Goal: Information Seeking & Learning: Learn about a topic

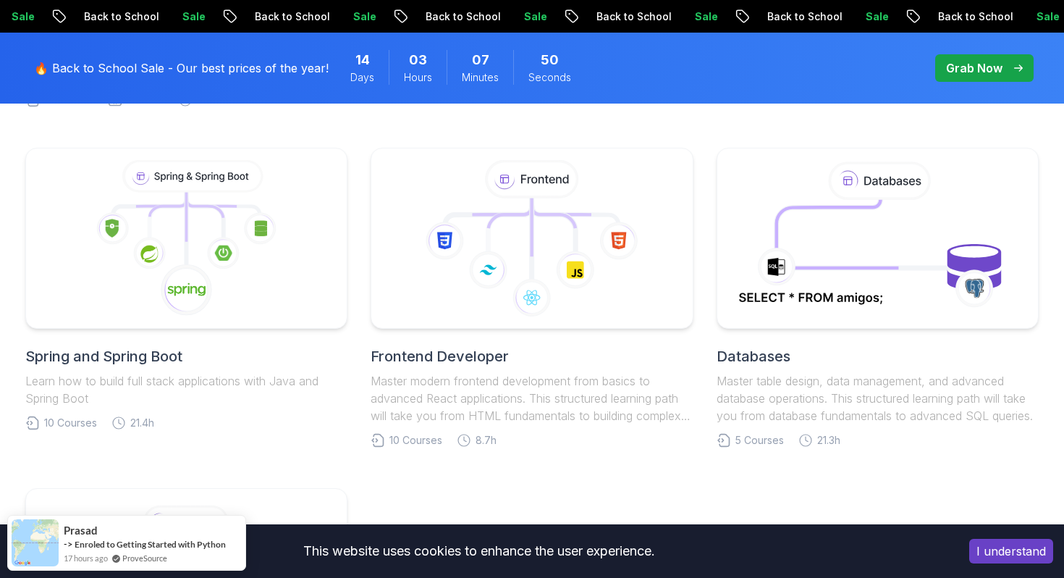
scroll to position [689, 0]
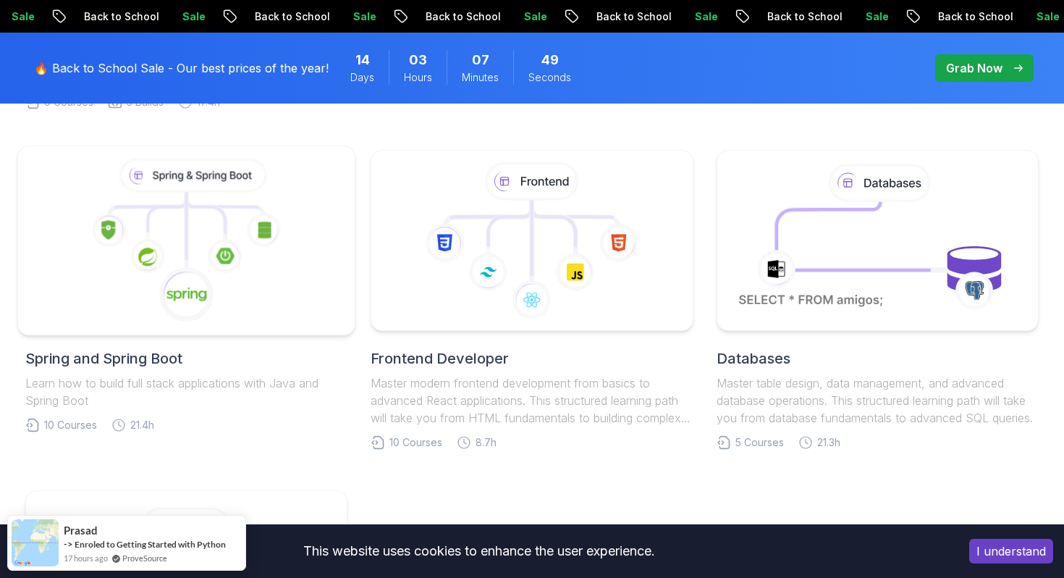
click at [214, 266] on icon at bounding box center [186, 294] width 57 height 57
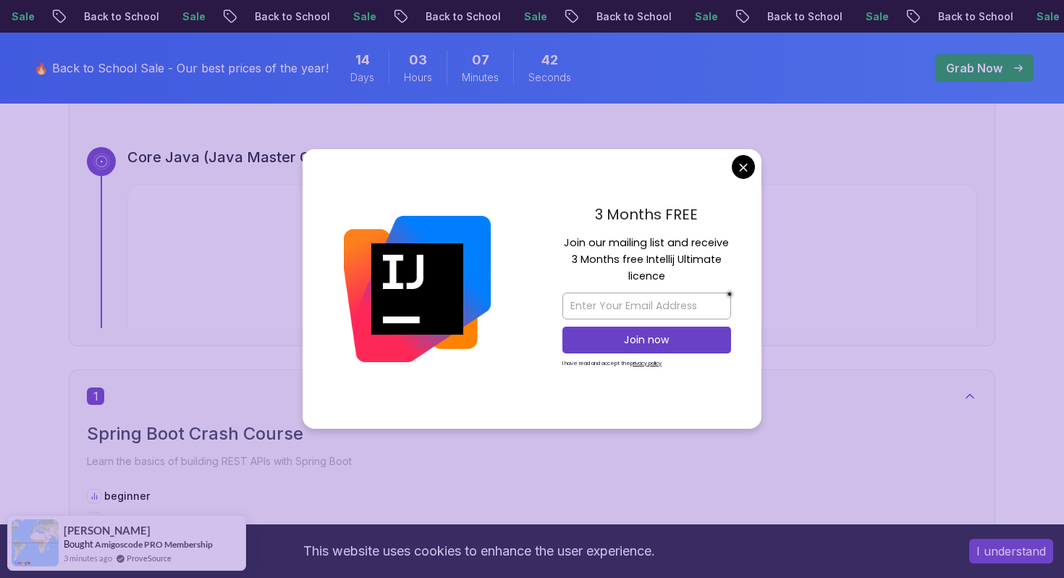
scroll to position [106, 0]
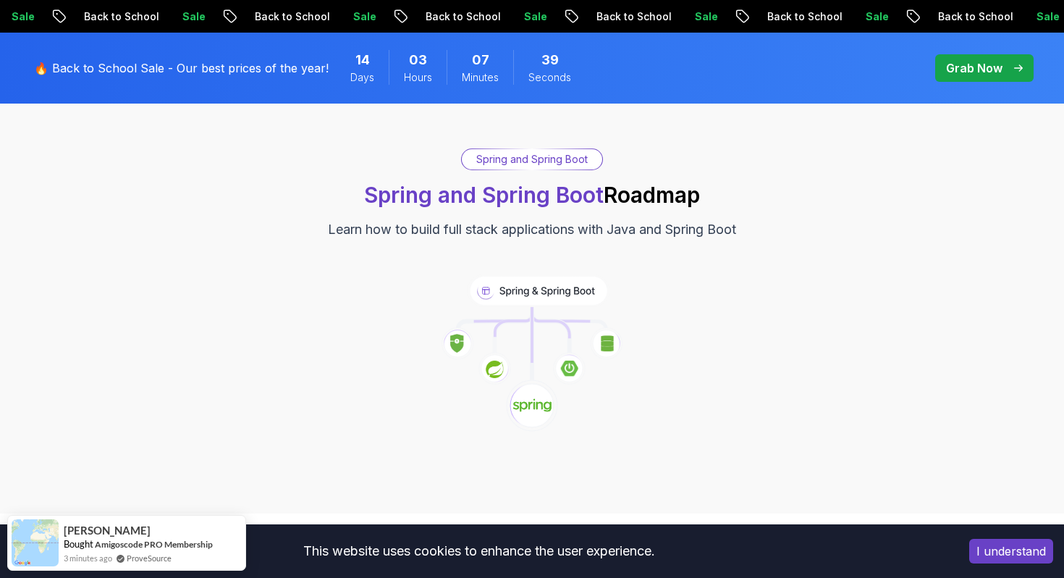
scroll to position [59, 0]
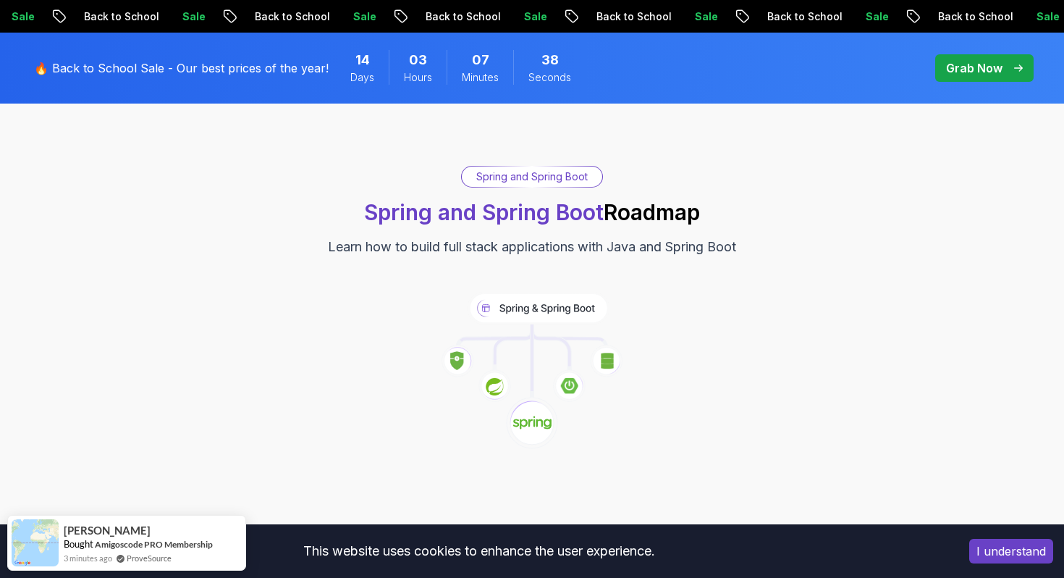
click at [543, 175] on div "Spring and Spring Boot" at bounding box center [532, 176] width 140 height 20
click at [542, 426] on image at bounding box center [531, 423] width 39 height 16
click at [531, 302] on icon at bounding box center [539, 307] width 138 height 29
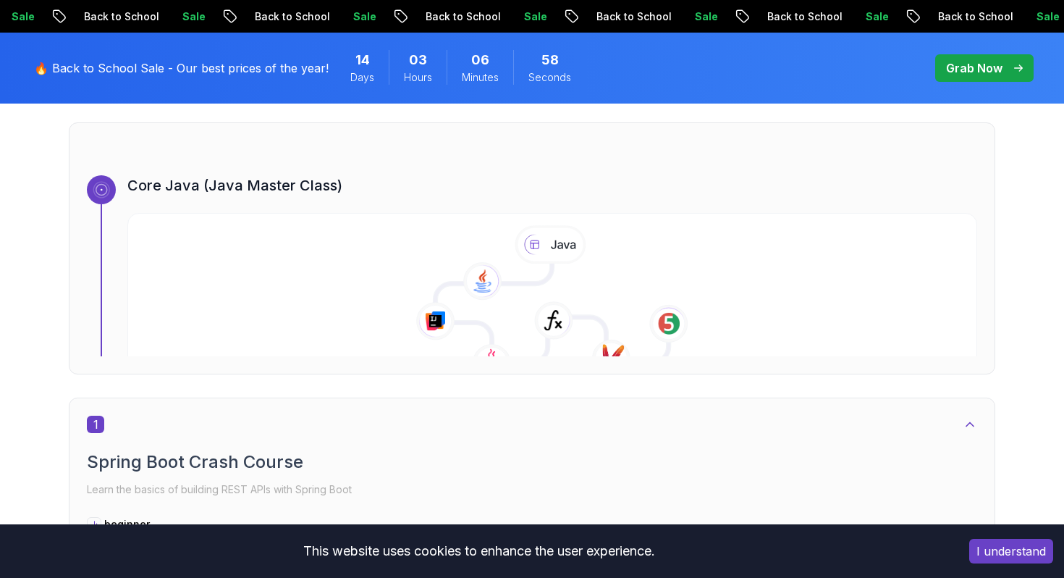
scroll to position [0, 0]
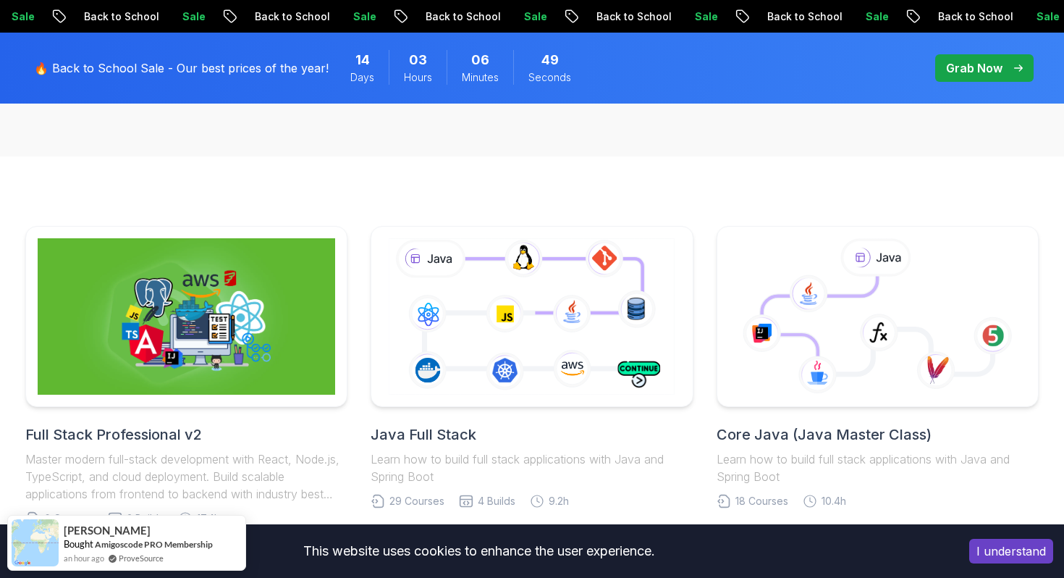
scroll to position [671, 0]
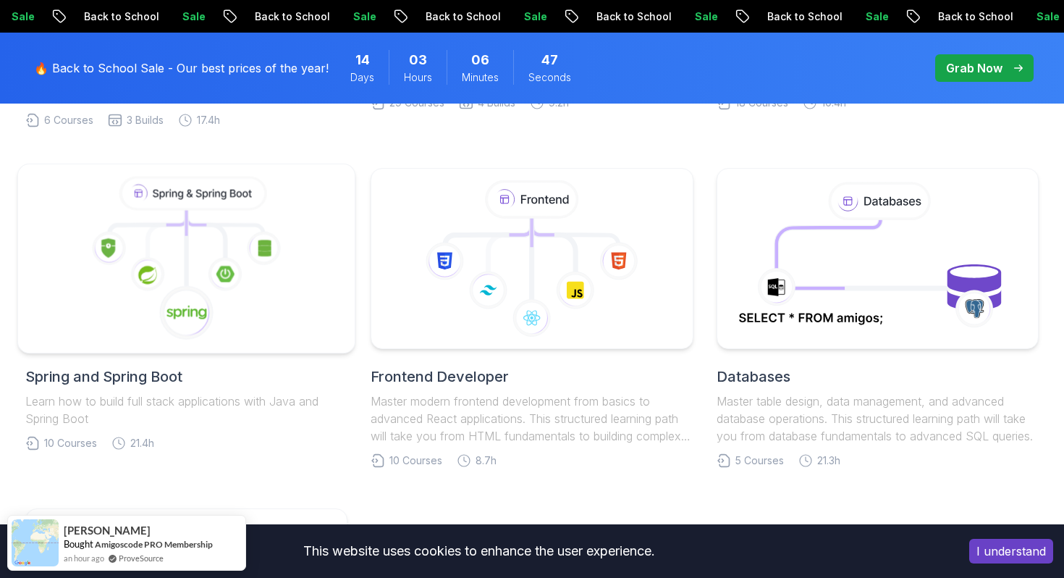
click at [255, 313] on icon at bounding box center [186, 259] width 313 height 164
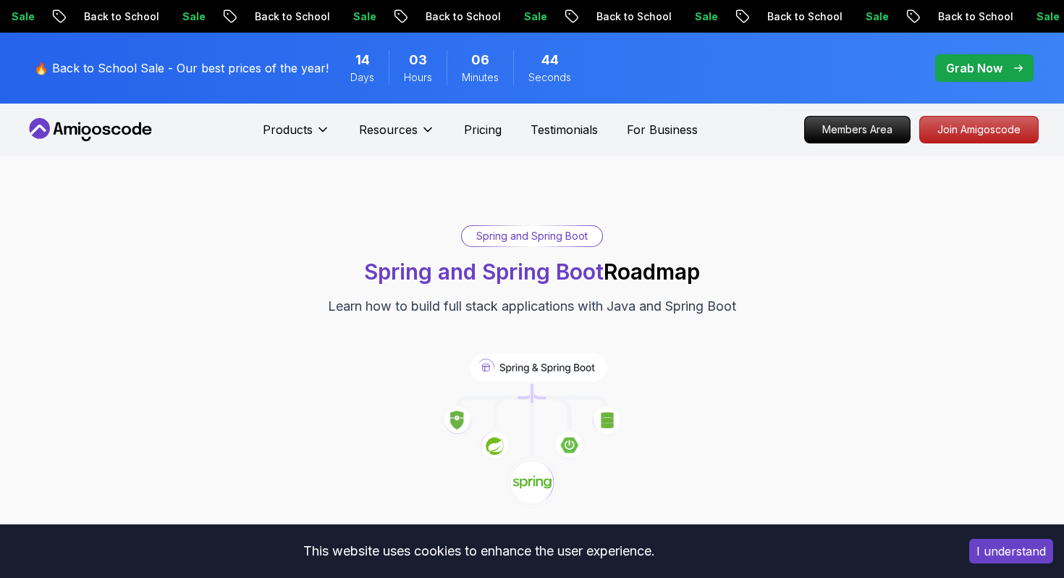
click at [526, 230] on div "Spring and Spring Boot" at bounding box center [532, 236] width 140 height 20
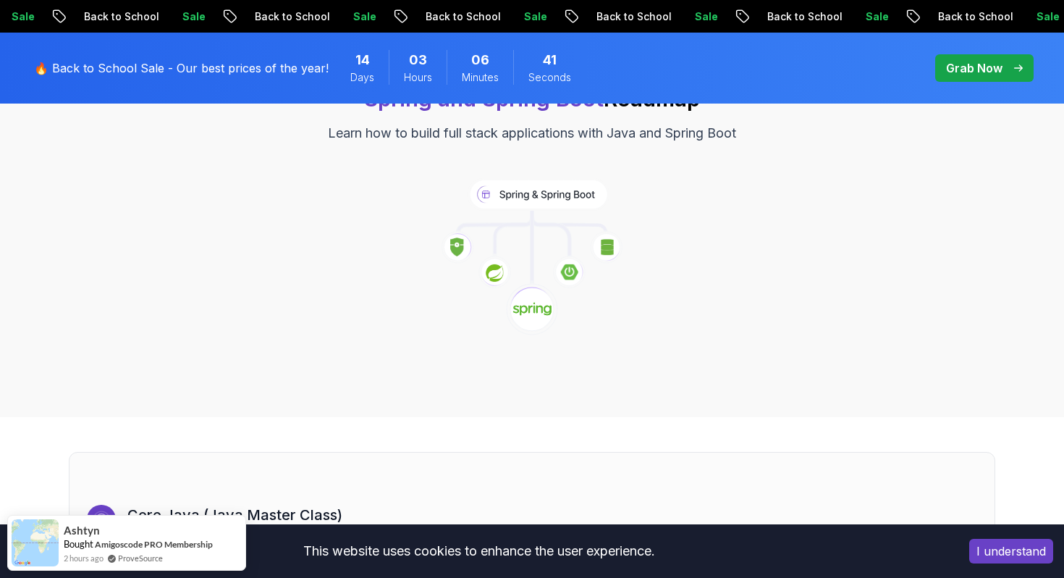
scroll to position [109, 0]
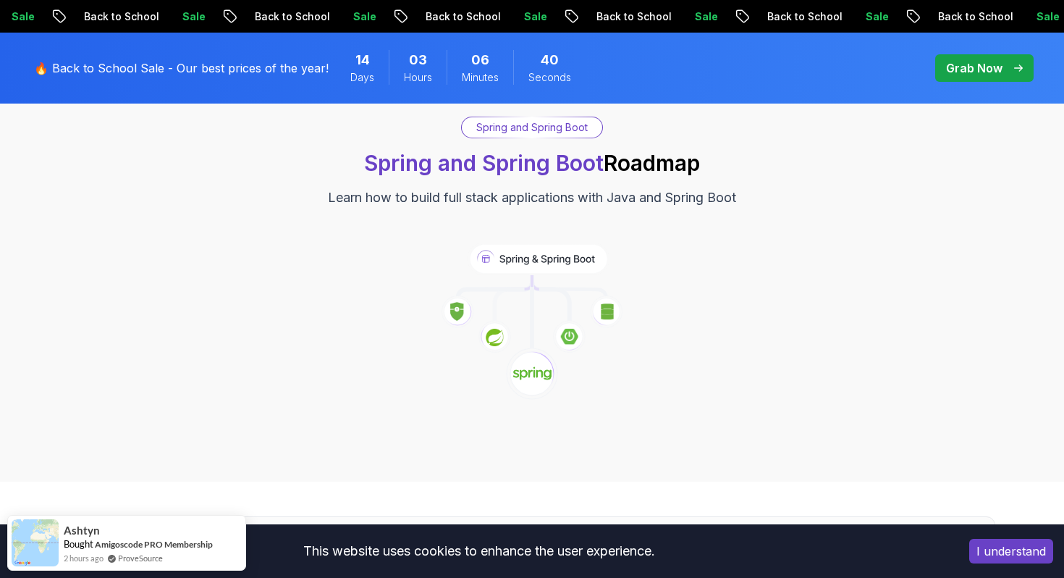
click at [541, 377] on image at bounding box center [531, 374] width 39 height 16
click at [521, 292] on icon at bounding box center [513, 302] width 37 height 40
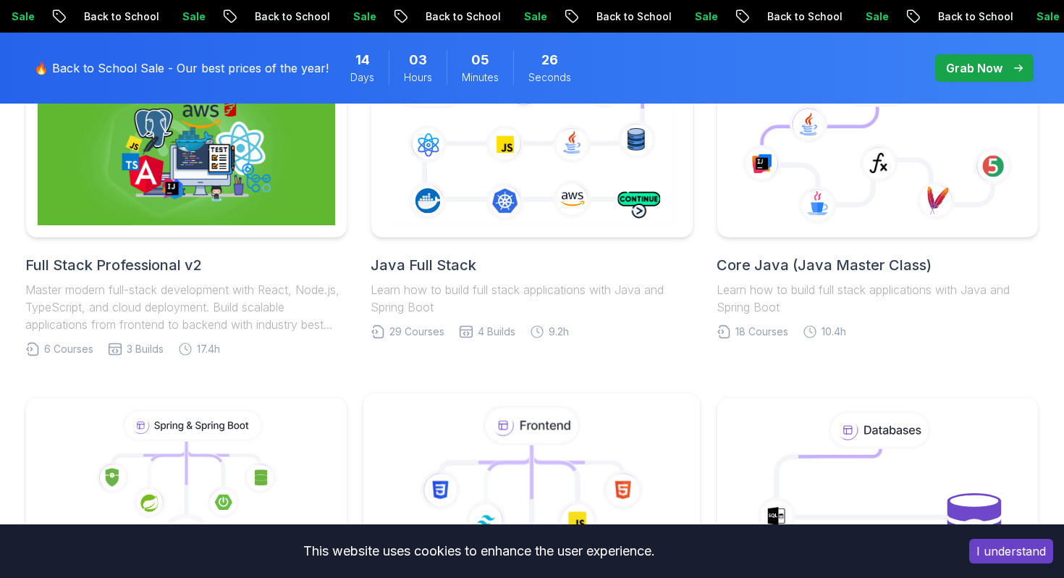
scroll to position [423, 0]
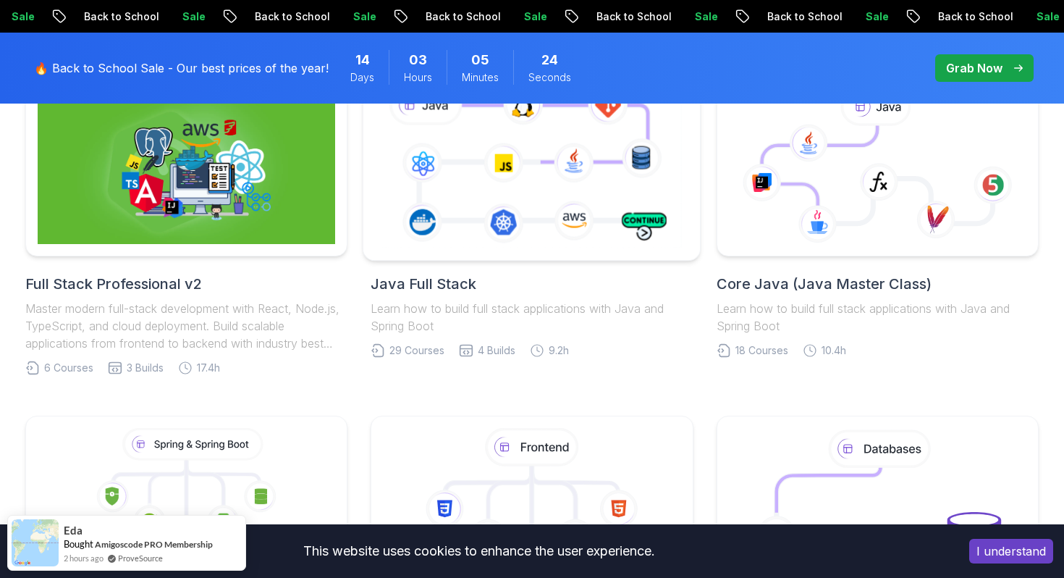
click at [611, 219] on icon at bounding box center [532, 165] width 306 height 170
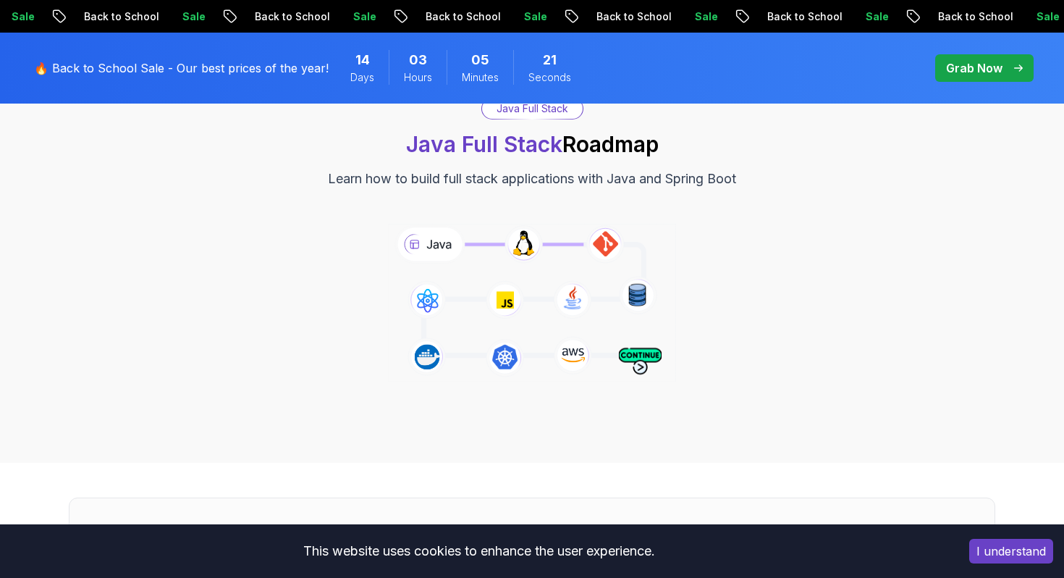
scroll to position [117, 0]
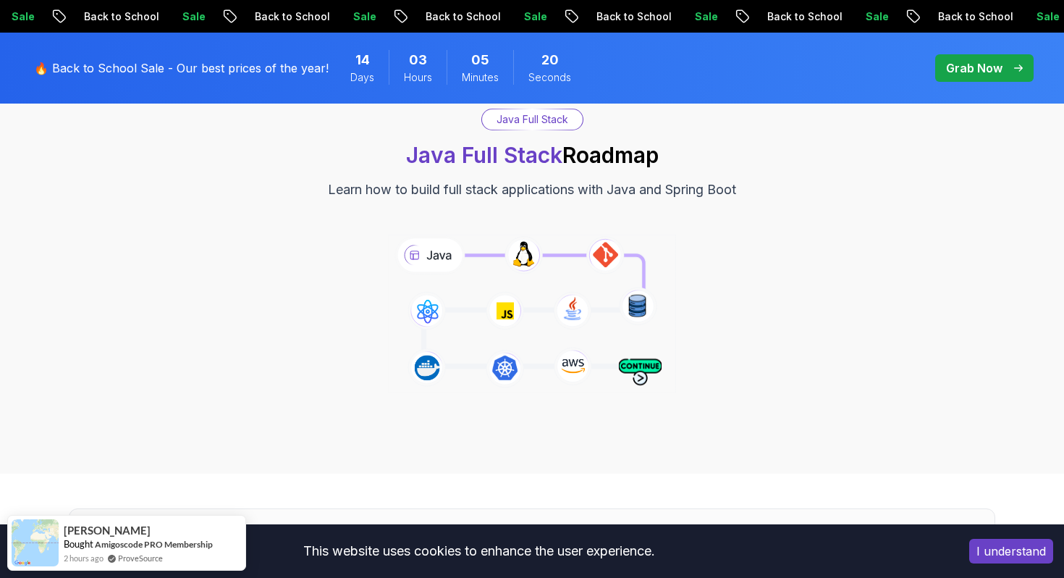
click at [534, 116] on div "Java Full Stack" at bounding box center [532, 119] width 101 height 20
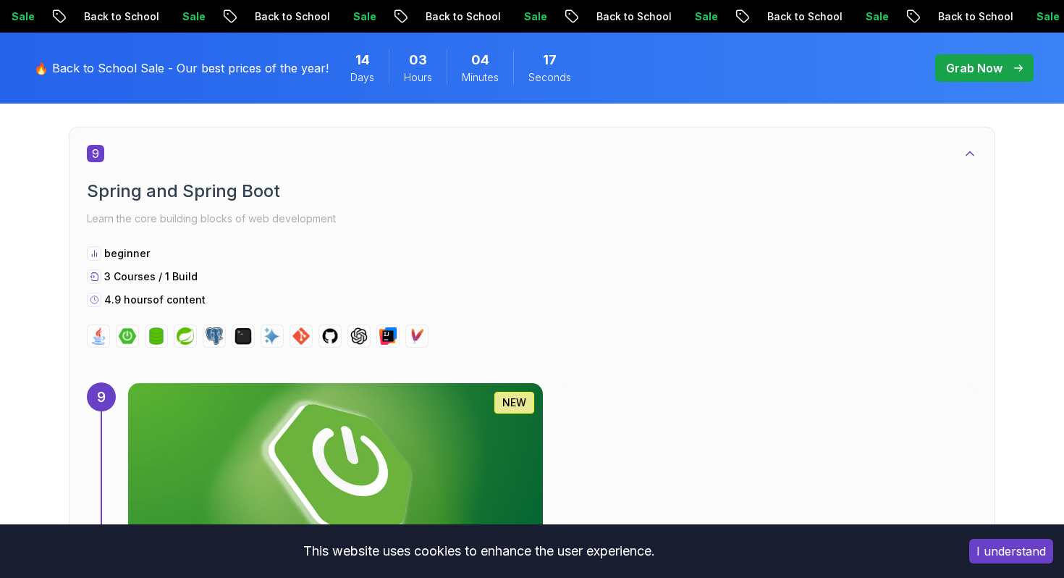
scroll to position [5385, 0]
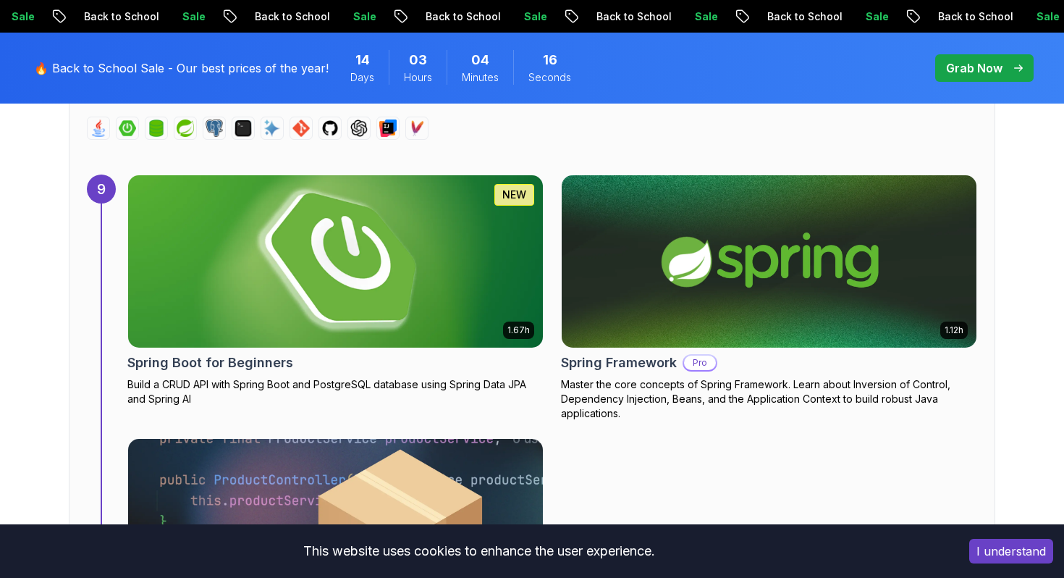
click at [474, 269] on img at bounding box center [336, 261] width 436 height 181
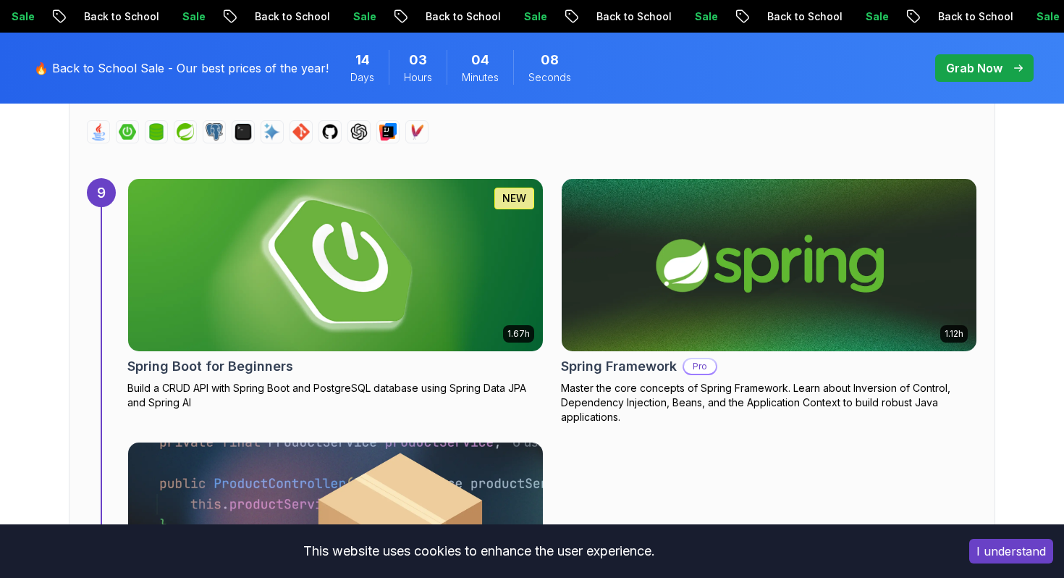
scroll to position [5385, 0]
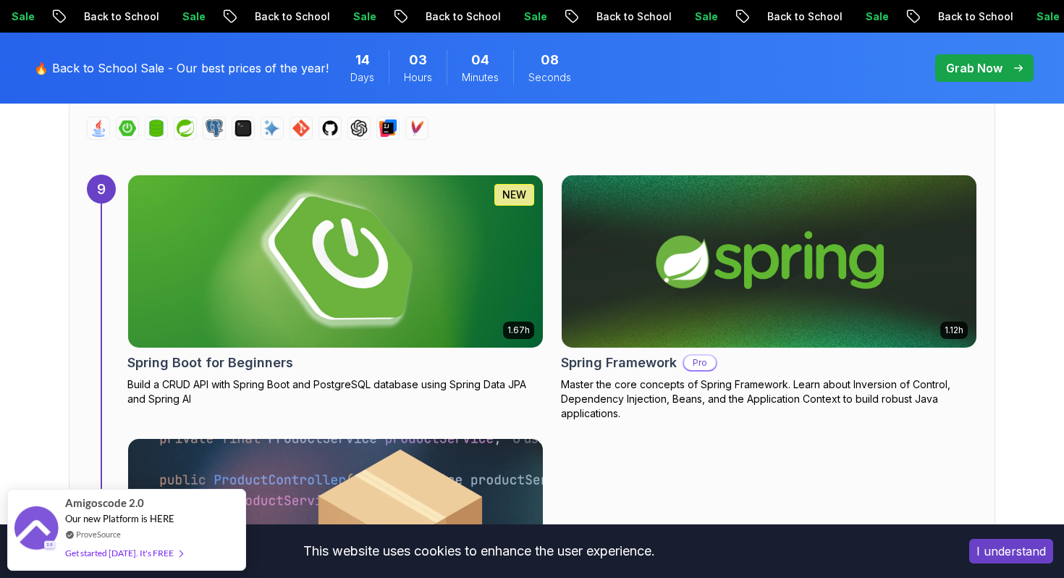
click at [696, 319] on img at bounding box center [770, 261] width 436 height 181
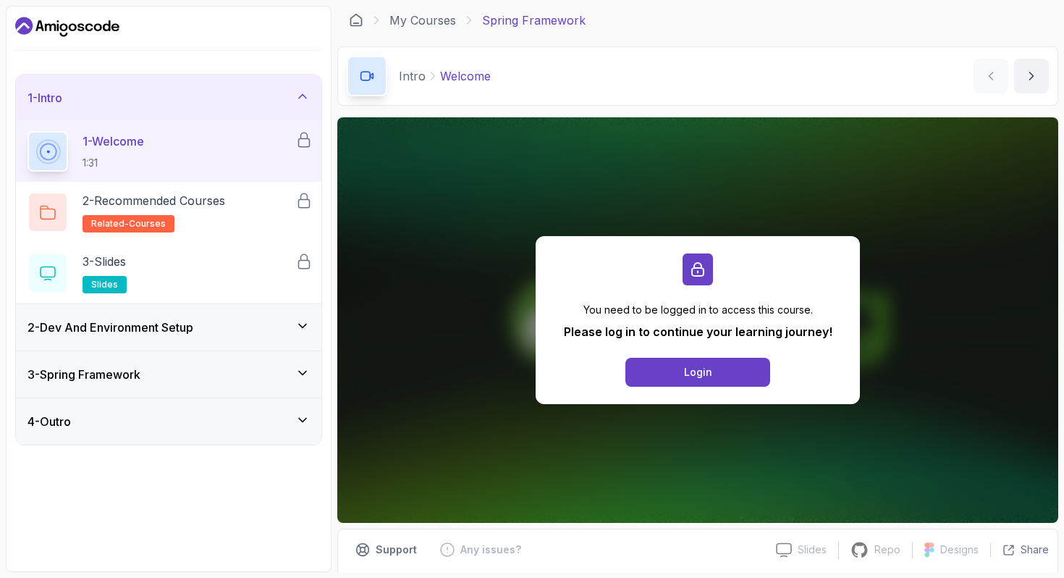
click at [238, 339] on div "2 - Dev And Environment Setup" at bounding box center [168, 327] width 305 height 46
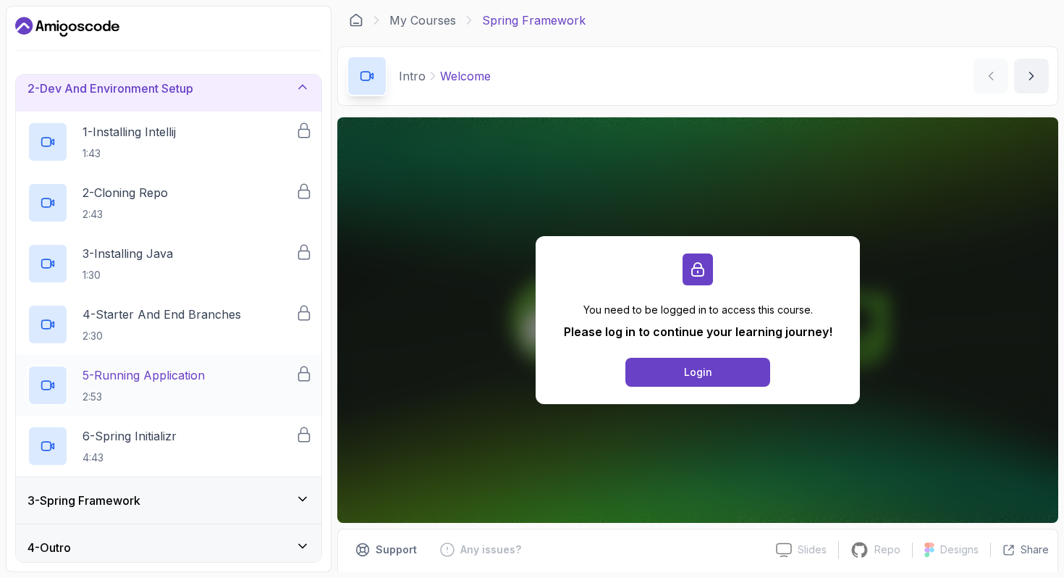
scroll to position [65, 0]
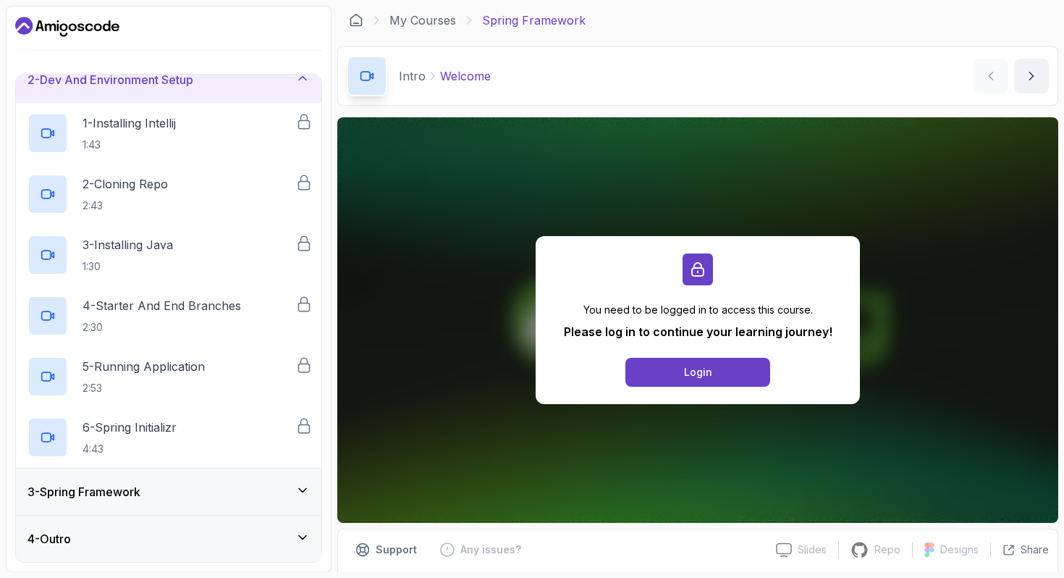
click at [199, 485] on div "3 - Spring Framework" at bounding box center [169, 491] width 282 height 17
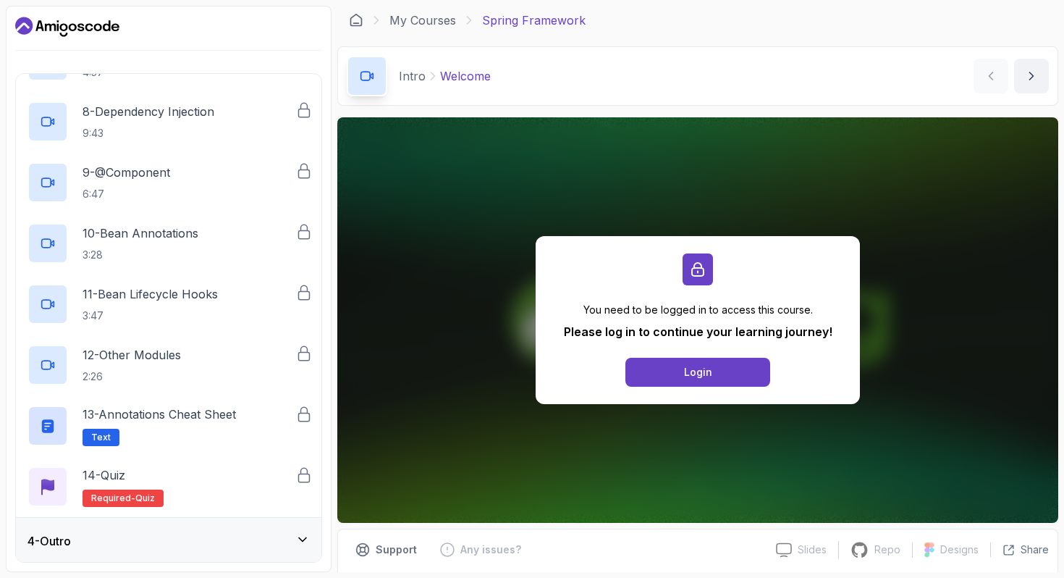
scroll to position [551, 0]
click at [202, 536] on div "4 - Outro" at bounding box center [169, 538] width 282 height 17
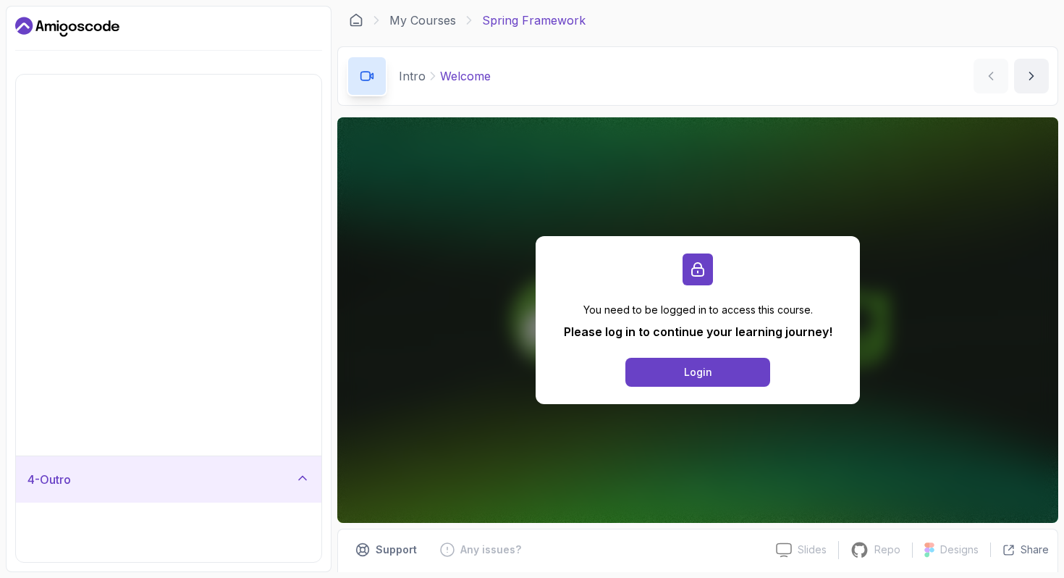
scroll to position [0, 0]
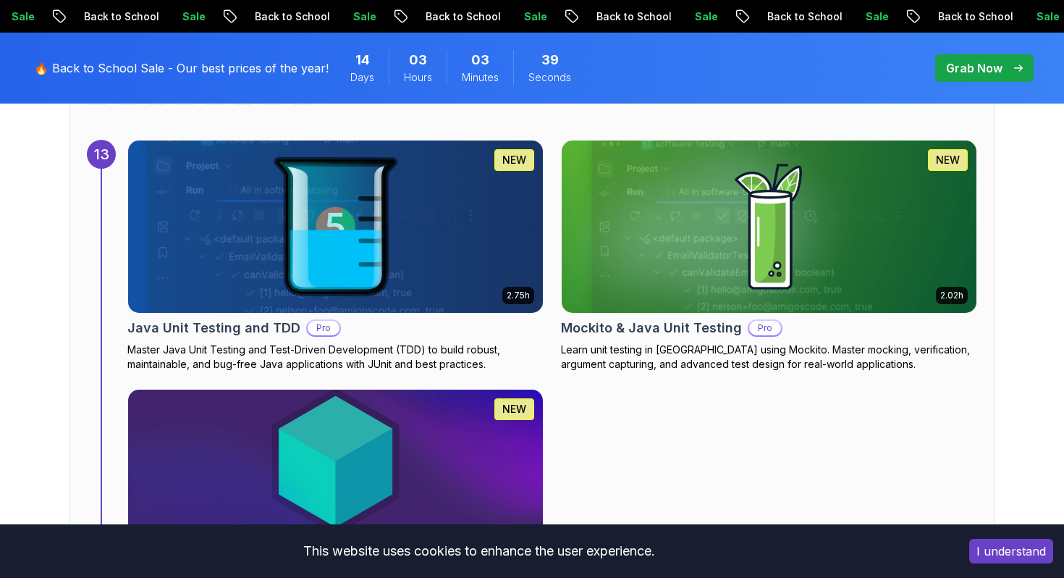
scroll to position [8294, 0]
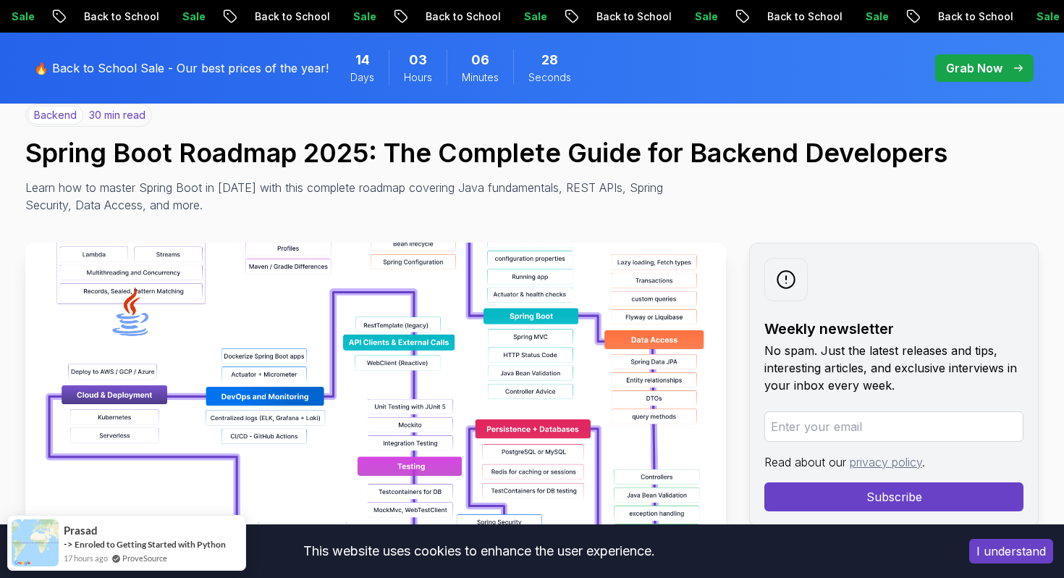
scroll to position [131, 0]
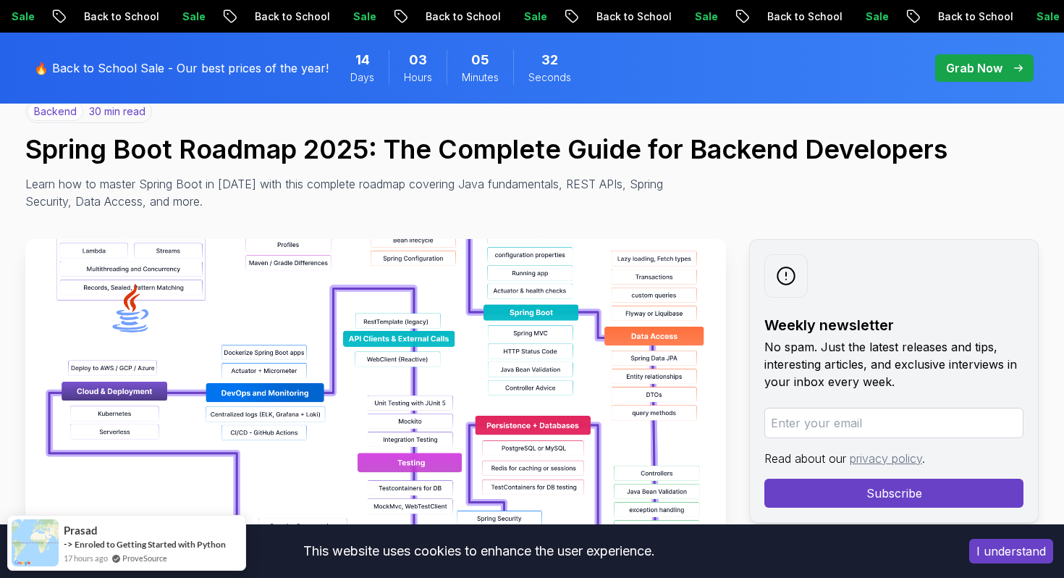
click at [546, 317] on img at bounding box center [375, 402] width 701 height 326
click at [500, 319] on img at bounding box center [375, 402] width 701 height 326
